Goal: Transaction & Acquisition: Purchase product/service

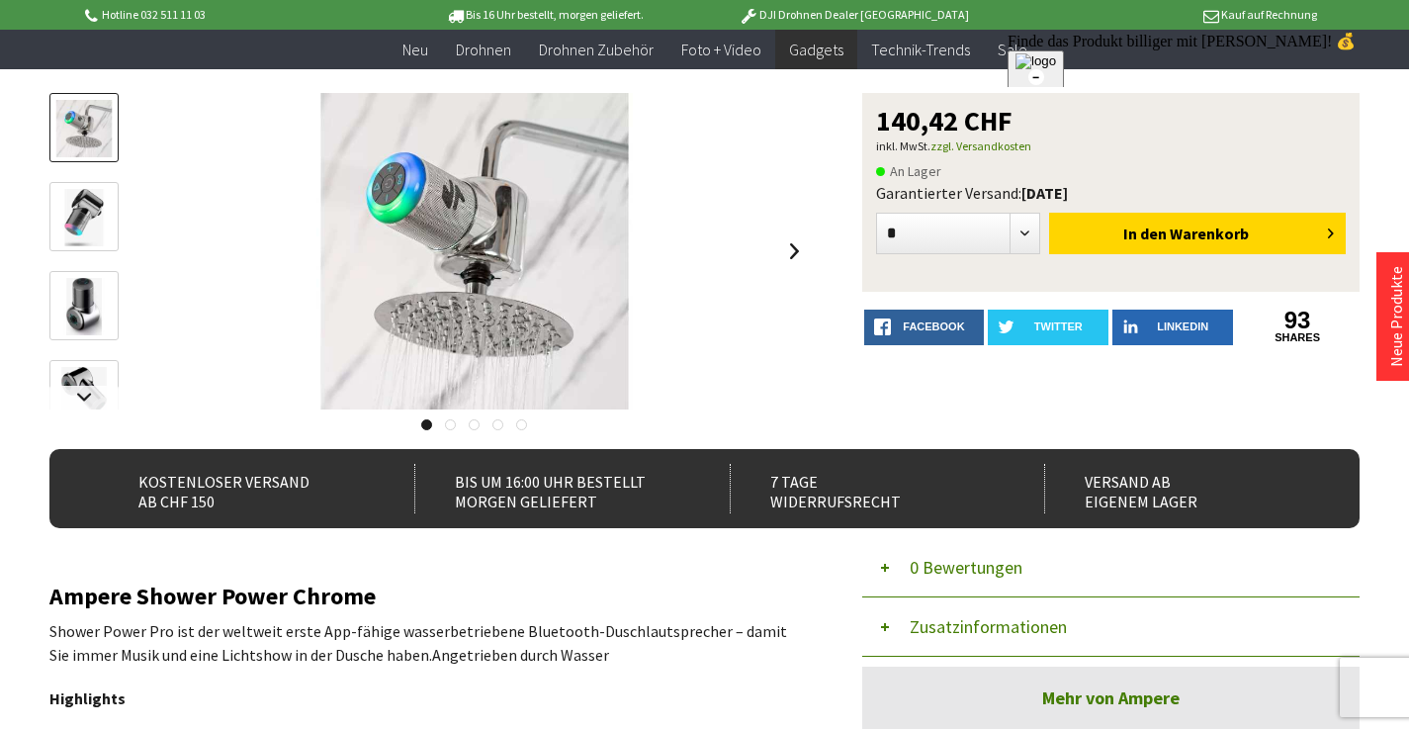
click at [87, 368] on img at bounding box center [83, 395] width 57 height 57
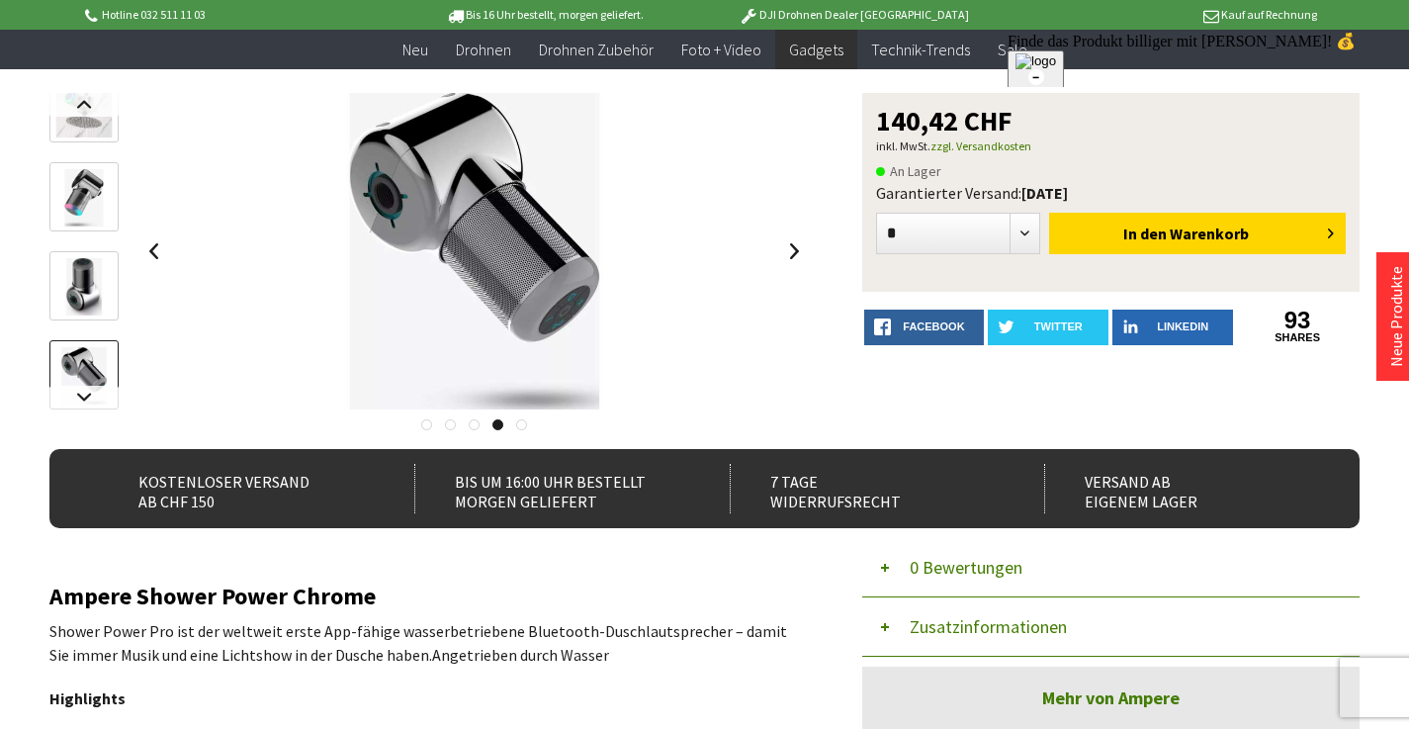
click at [99, 289] on img at bounding box center [83, 286] width 57 height 57
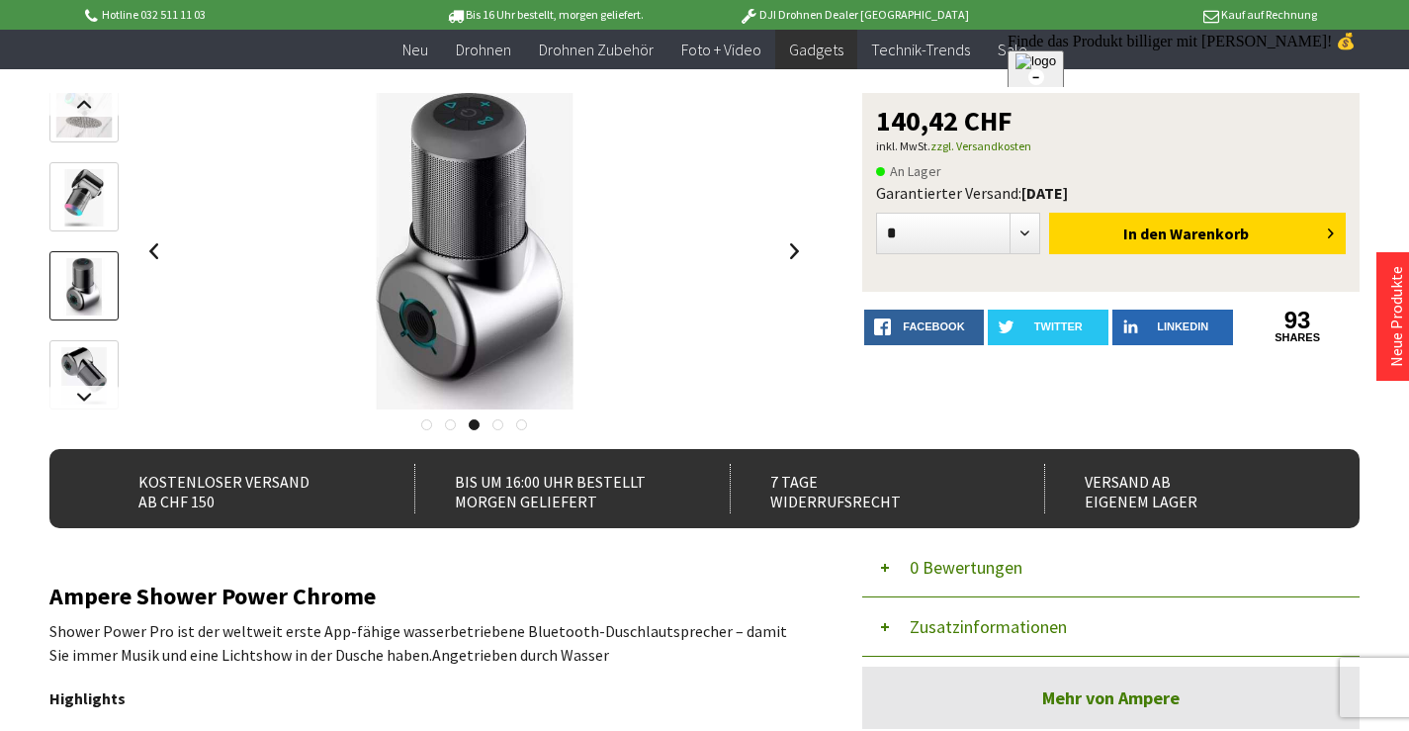
click at [80, 185] on img at bounding box center [83, 197] width 57 height 57
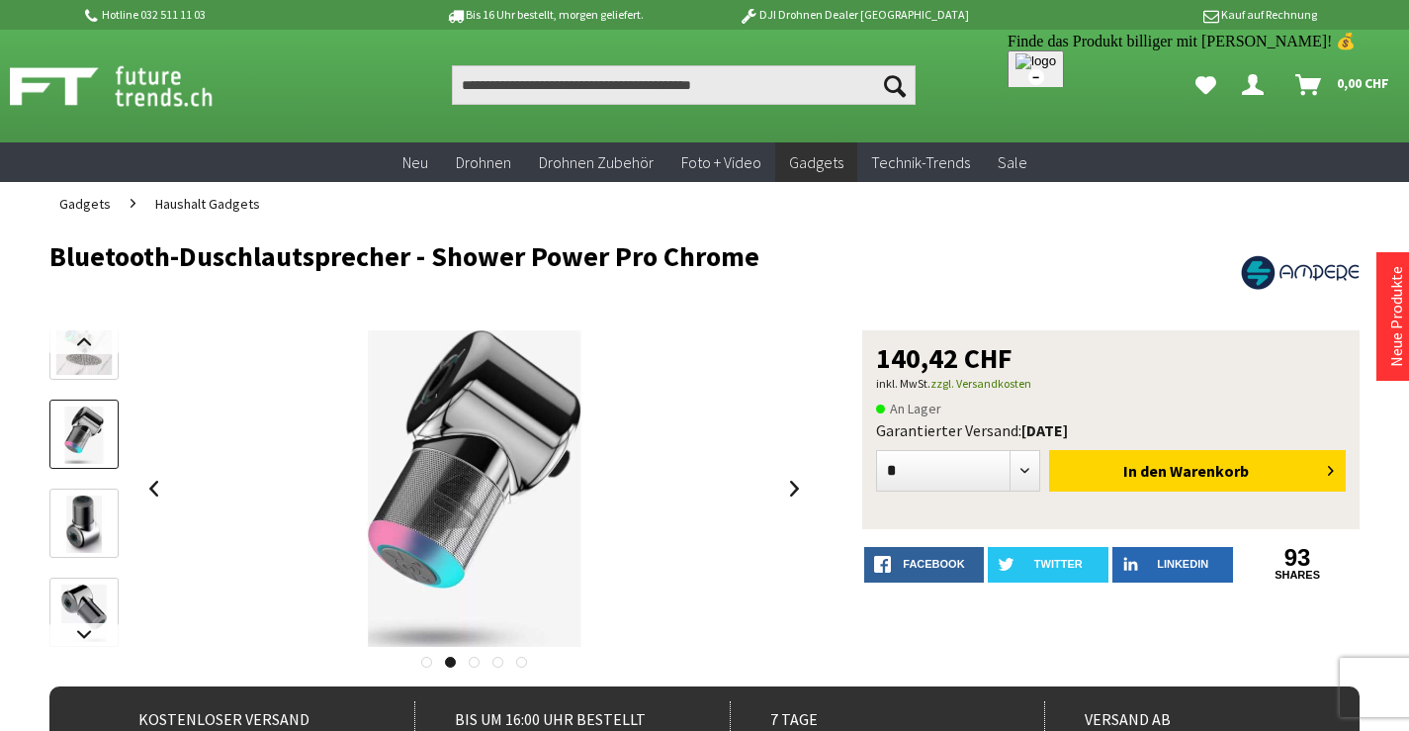
click at [1056, 61] on img at bounding box center [1035, 61] width 41 height 16
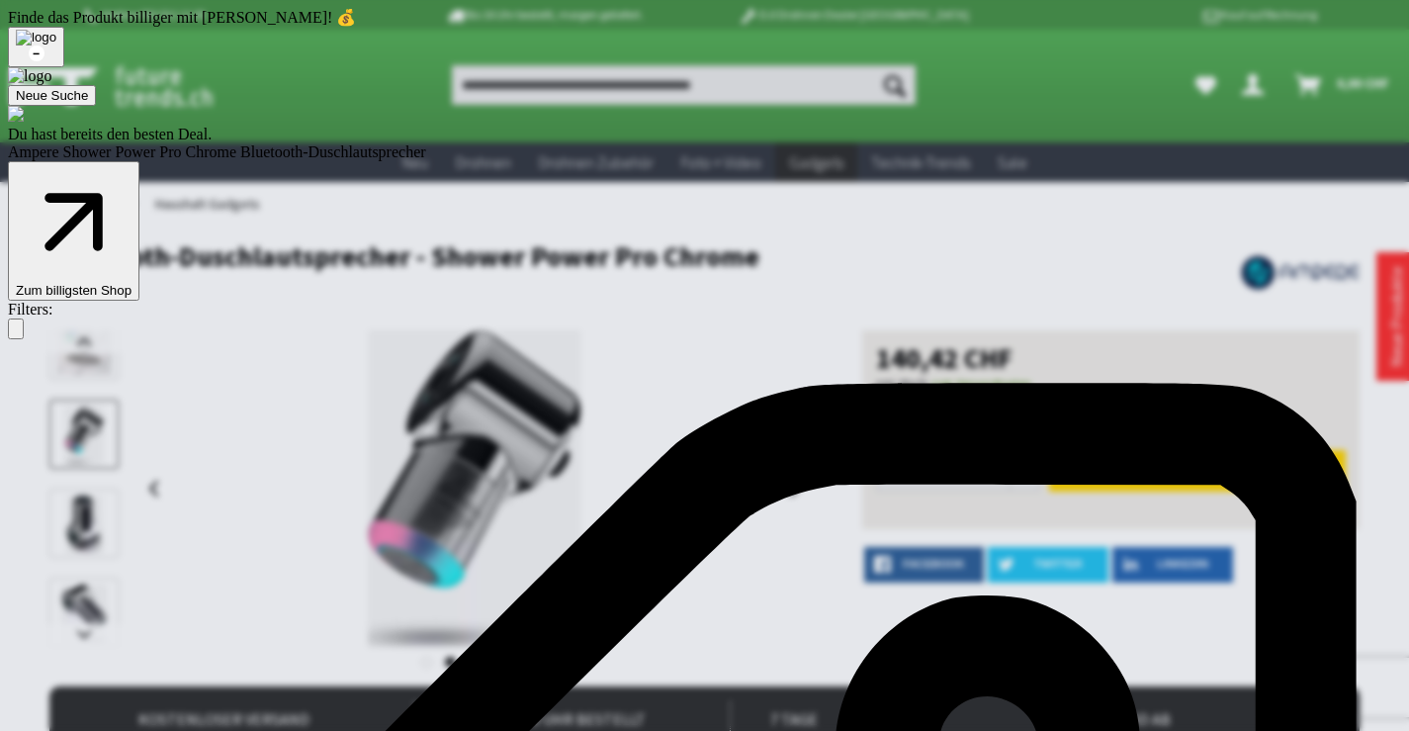
click at [139, 186] on button "Zum billigsten Shop" at bounding box center [73, 230] width 131 height 139
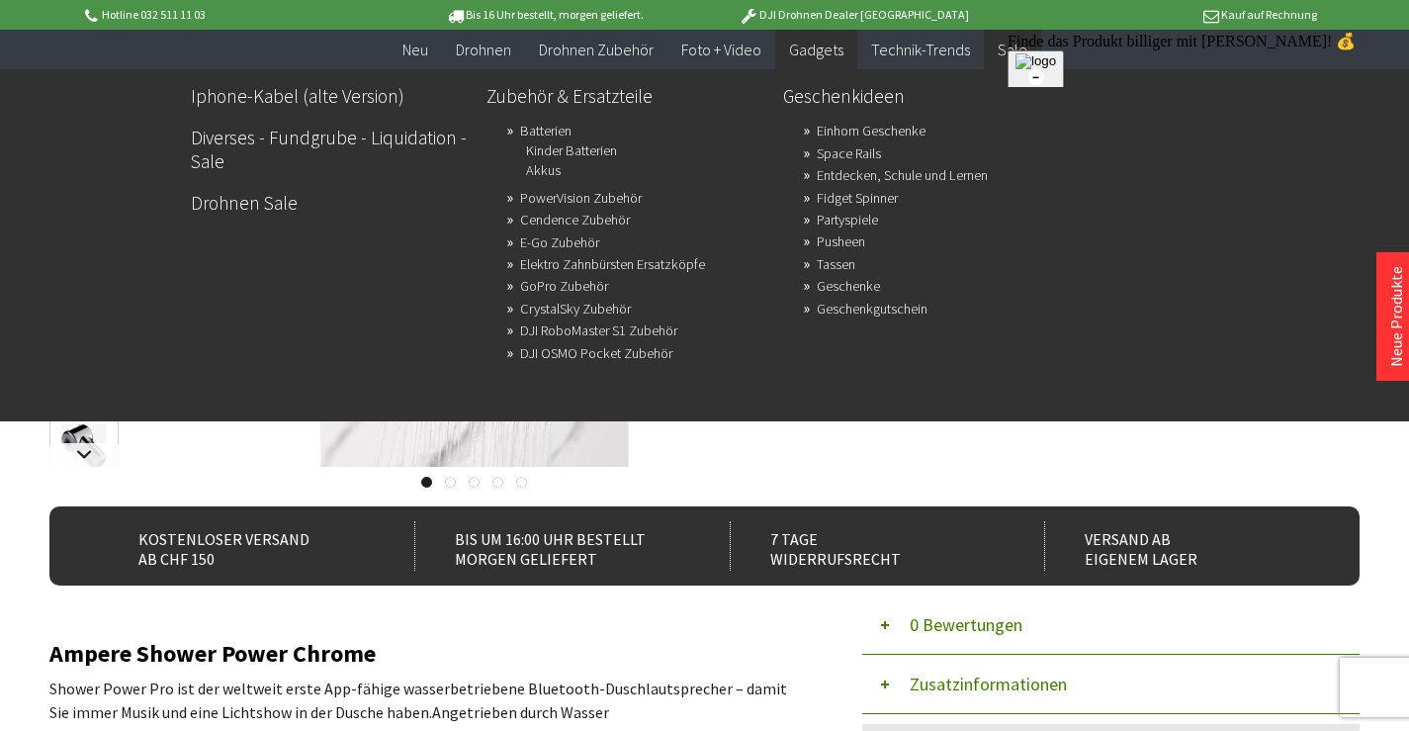
scroll to position [99, 0]
